Goal: Task Accomplishment & Management: Use online tool/utility

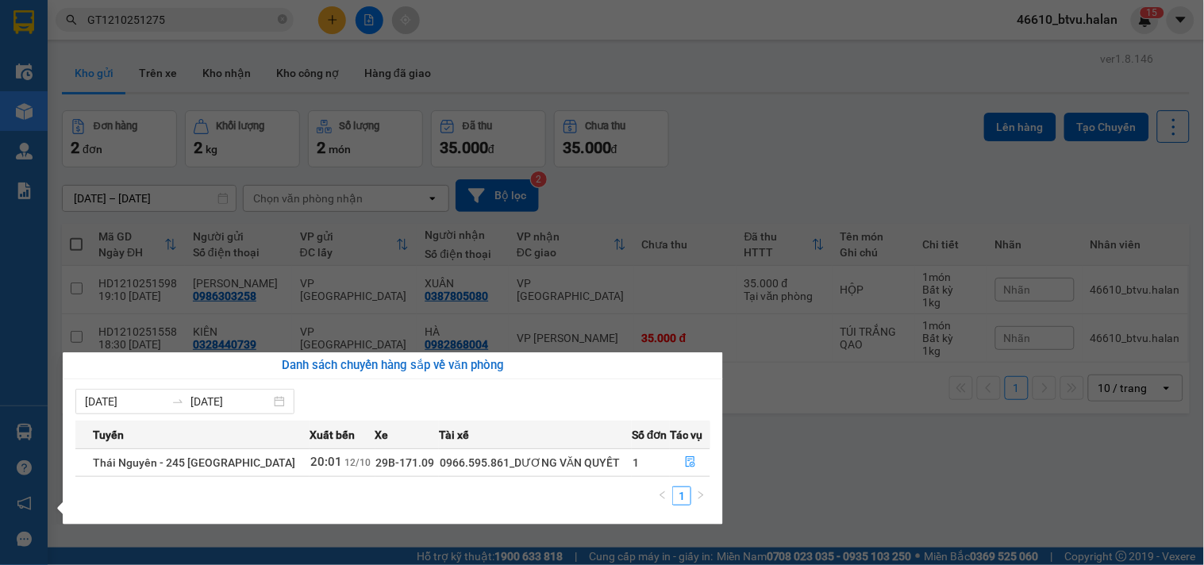
click at [665, 451] on td "1" at bounding box center [651, 463] width 38 height 28
click at [677, 459] on button "button" at bounding box center [690, 462] width 39 height 25
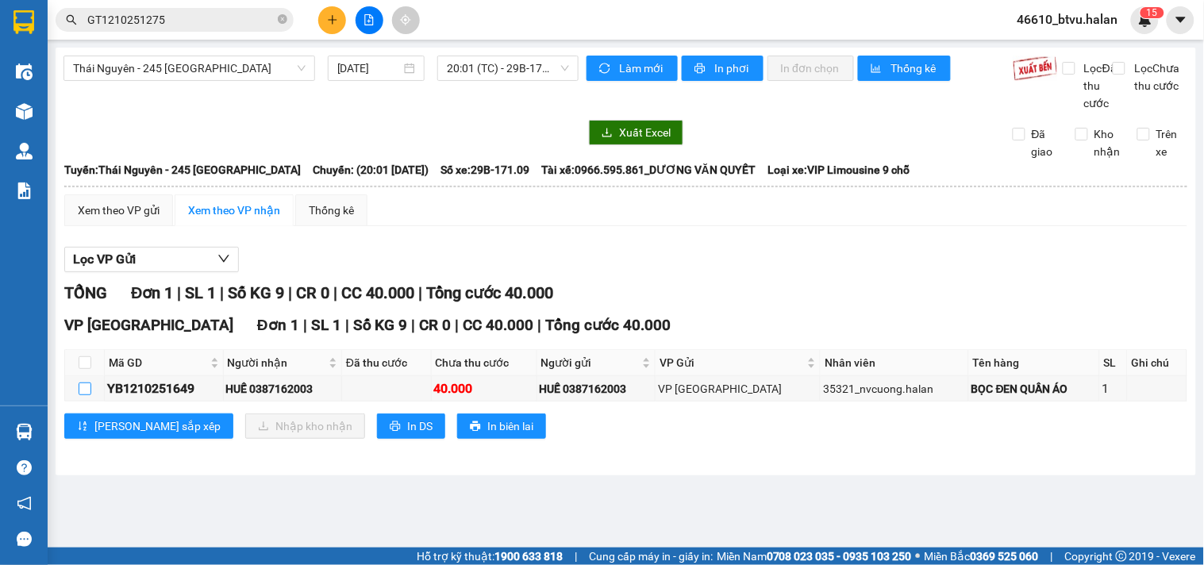
click at [80, 395] on input "checkbox" at bounding box center [85, 389] width 13 height 13
checkbox input "true"
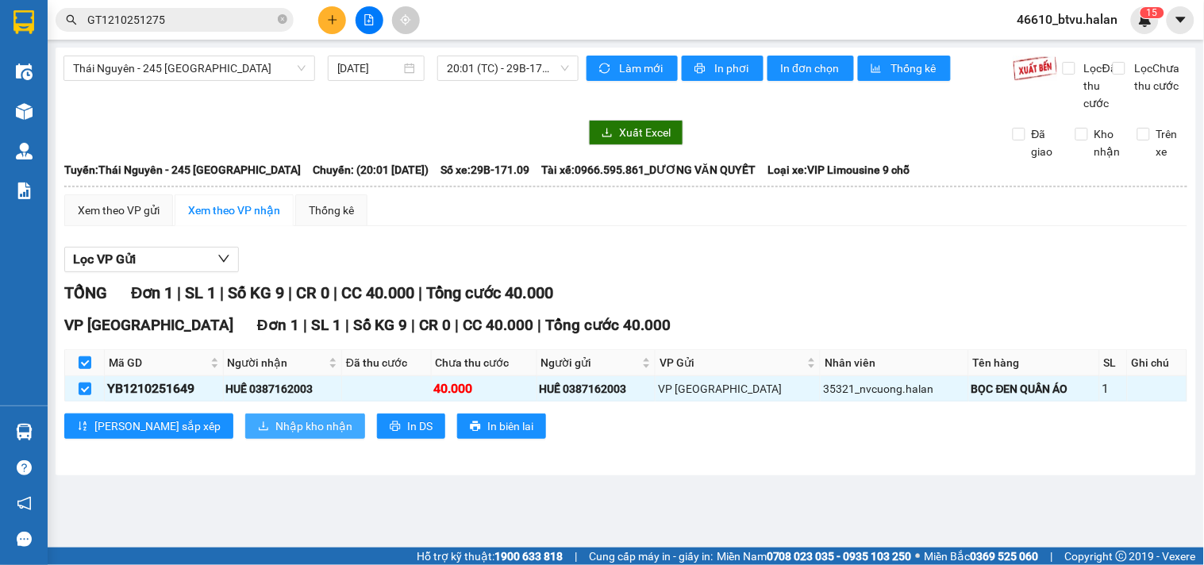
click at [275, 435] on span "Nhập kho nhận" at bounding box center [313, 426] width 77 height 17
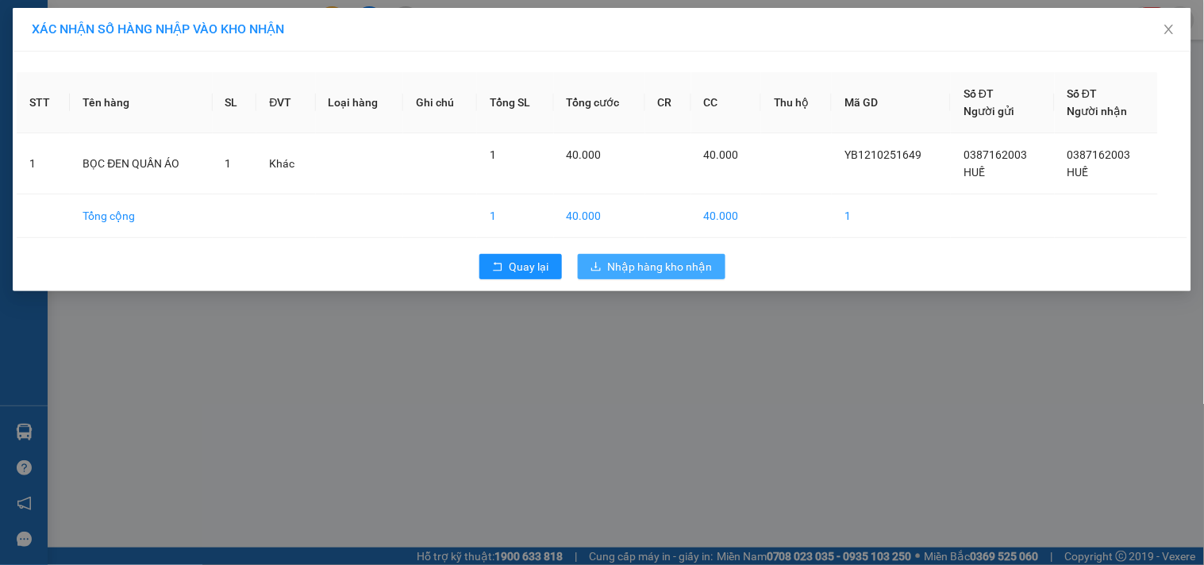
click at [636, 268] on span "Nhập hàng kho nhận" at bounding box center [660, 266] width 105 height 17
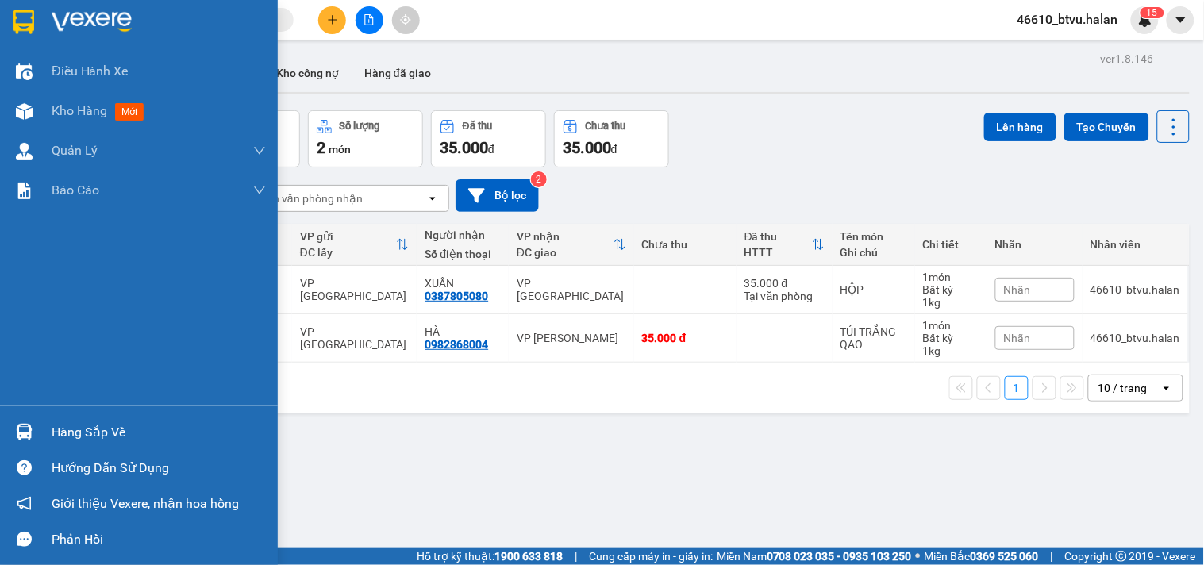
drag, startPoint x: 37, startPoint y: 416, endPoint x: 64, endPoint y: 418, distance: 26.3
click at [38, 416] on div "Hàng sắp về" at bounding box center [139, 432] width 278 height 36
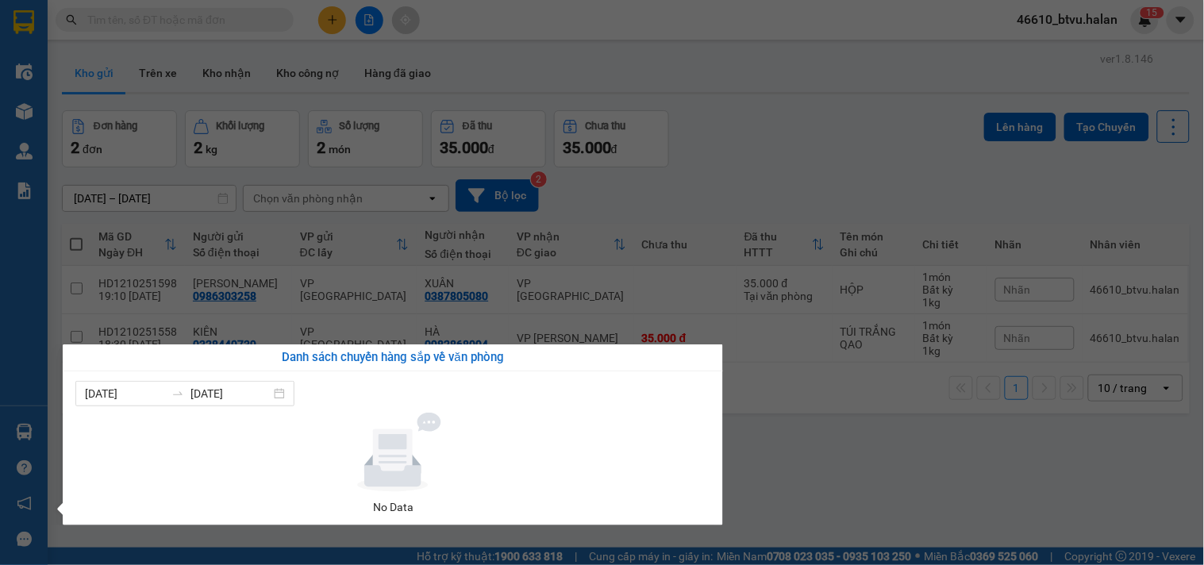
click at [915, 448] on section "Kết quả tìm kiếm ( 0 ) Bộ lọc No Data 46610_btvu.halan 1 5 Điều hành xe Kho hàn…" at bounding box center [602, 282] width 1204 height 565
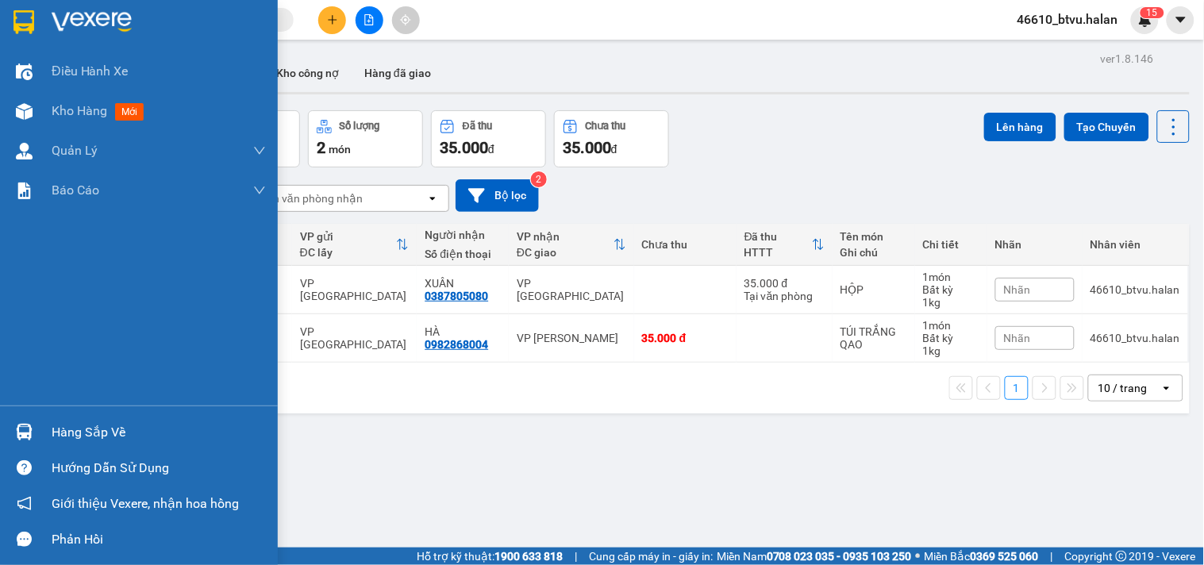
drag, startPoint x: 41, startPoint y: 410, endPoint x: 144, endPoint y: 430, distance: 105.1
click at [43, 410] on div "Hàng sắp về Hướng dẫn sử dụng Giới thiệu Vexere, nhận hoa hồng Phản hồi" at bounding box center [139, 482] width 278 height 152
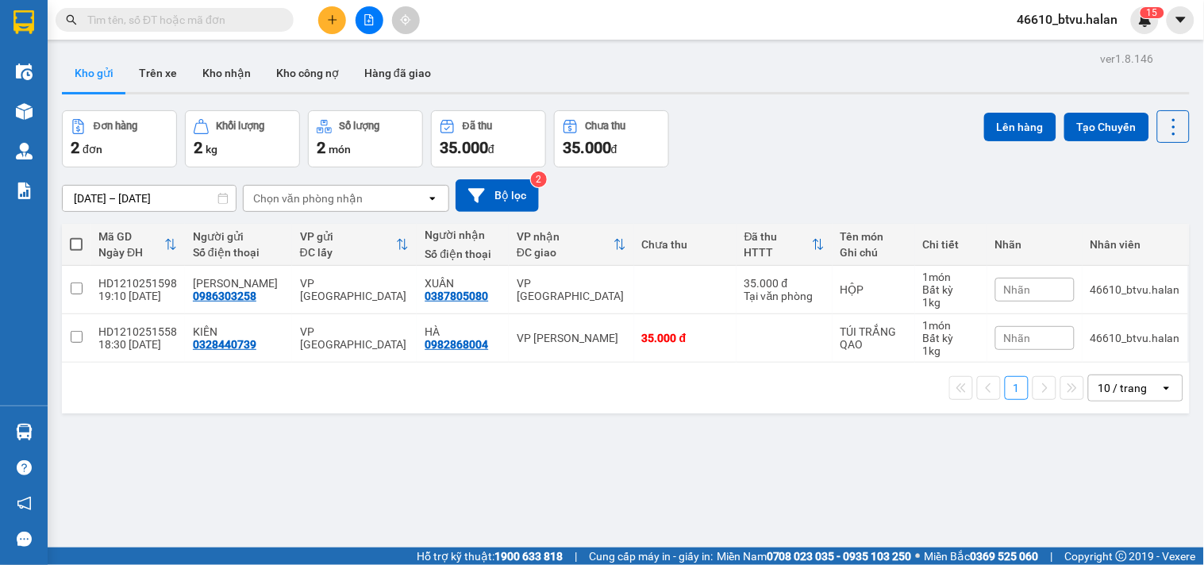
click at [826, 472] on div "ver 1.8.146 Kho gửi Trên xe Kho nhận Kho công nợ Hàng đã giao Đơn hàng 2 đơn Kh…" at bounding box center [626, 330] width 1141 height 565
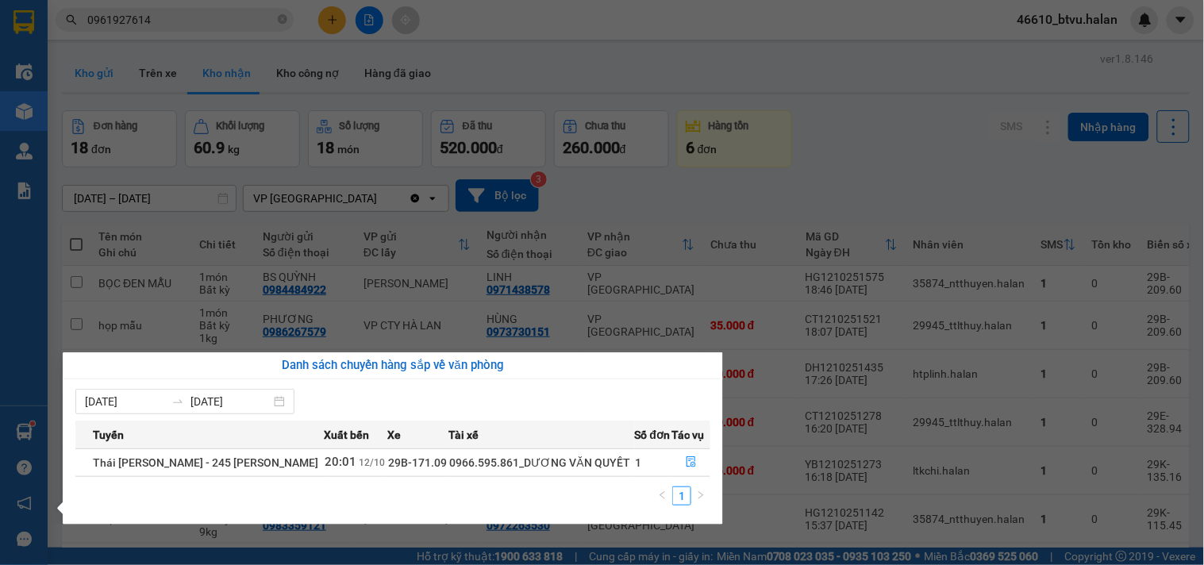
drag, startPoint x: 97, startPoint y: 84, endPoint x: 117, endPoint y: 89, distance: 21.2
click at [101, 86] on section "Kết quả tìm kiếm ( 4 ) Bộ lọc Mã ĐH Trạng thái Món hàng Thu hộ Tổng cước Chưa c…" at bounding box center [602, 282] width 1204 height 565
